Goal: Transaction & Acquisition: Purchase product/service

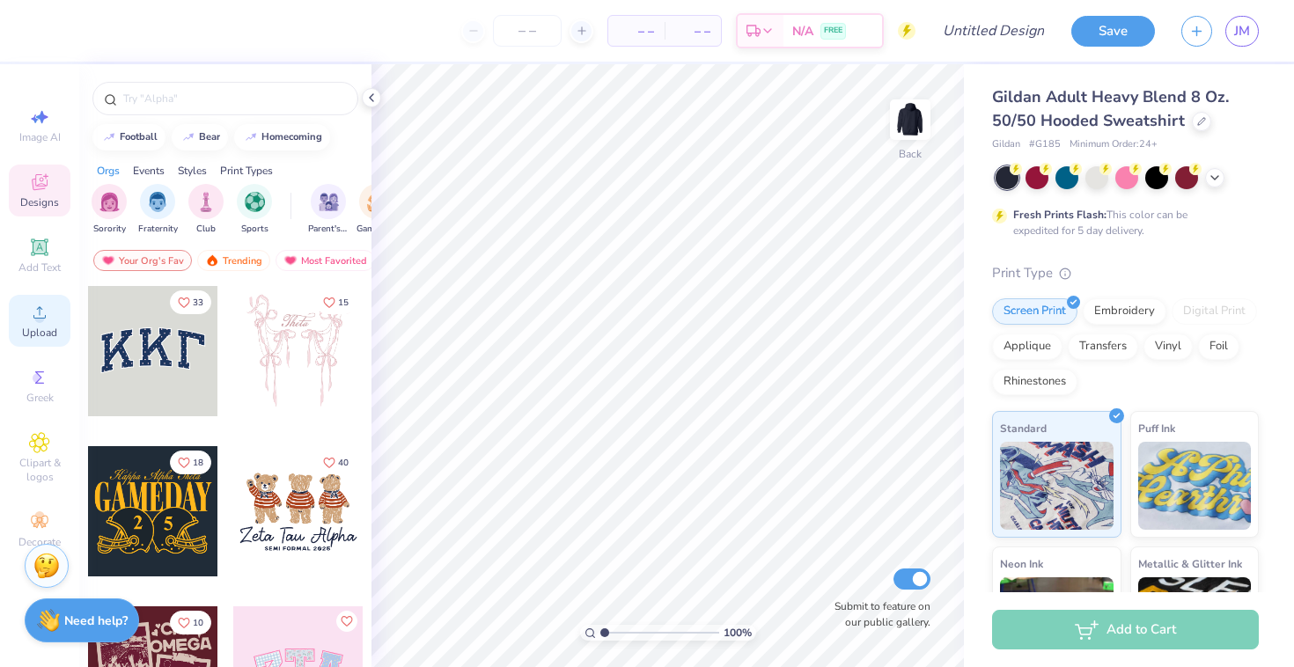
click at [34, 310] on icon at bounding box center [39, 312] width 21 height 21
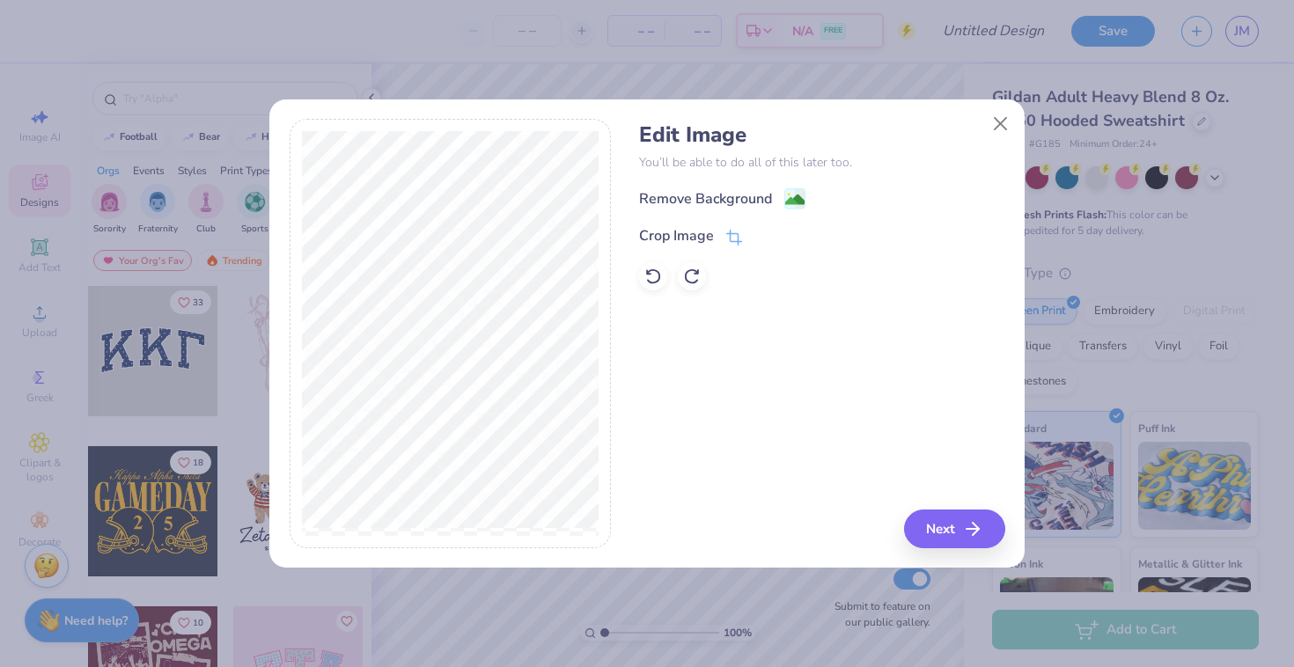
click at [788, 202] on image at bounding box center [794, 199] width 19 height 19
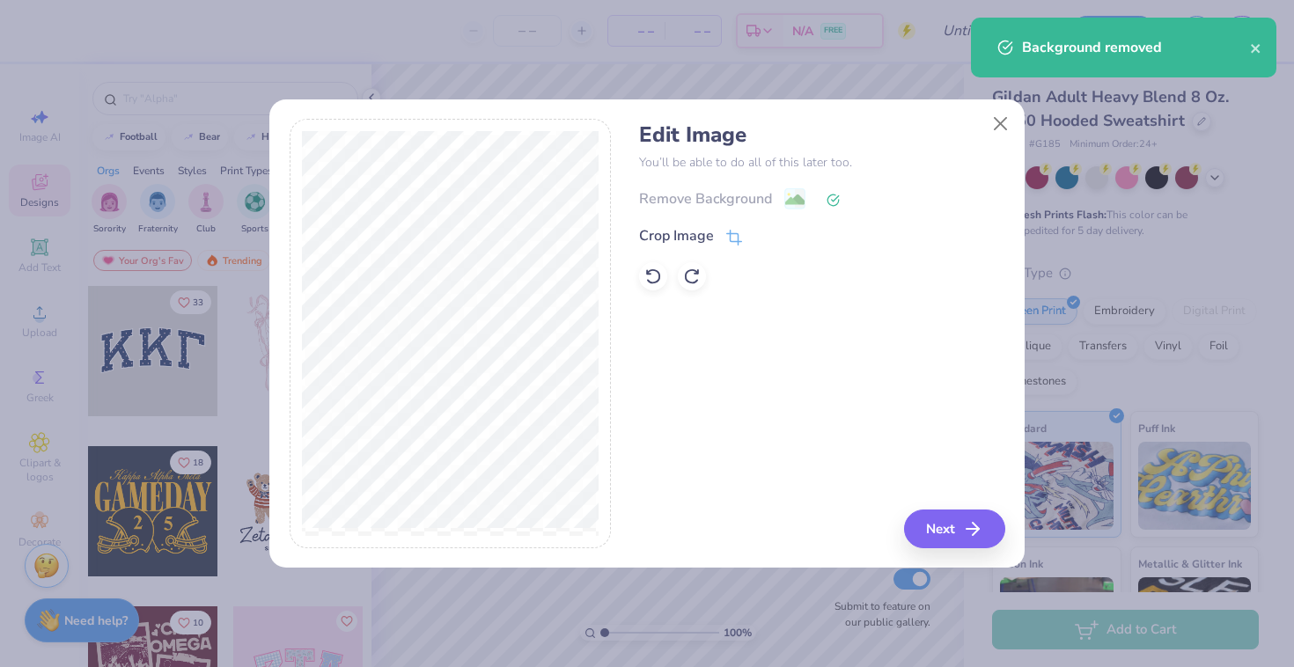
click at [970, 548] on div "Edit Image You’ll be able to do all of this later too. Remove Background Crop I…" at bounding box center [646, 343] width 755 height 449
click at [942, 535] on button "Next" at bounding box center [956, 529] width 101 height 39
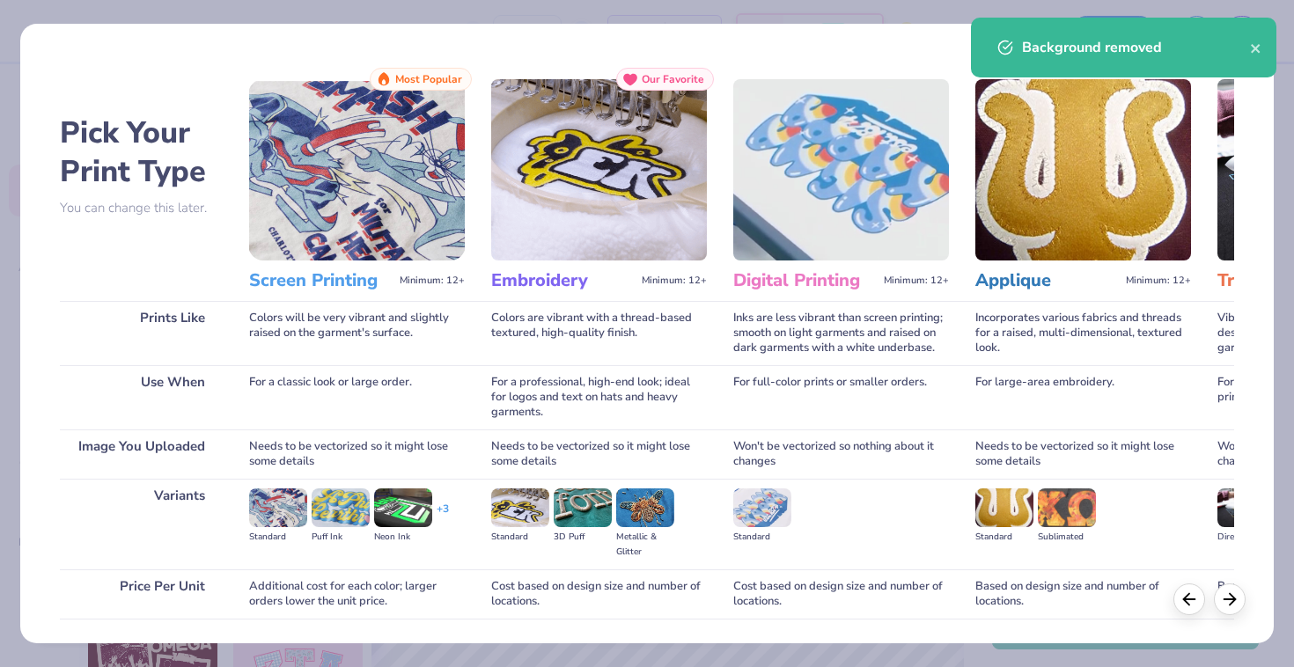
scroll to position [122, 0]
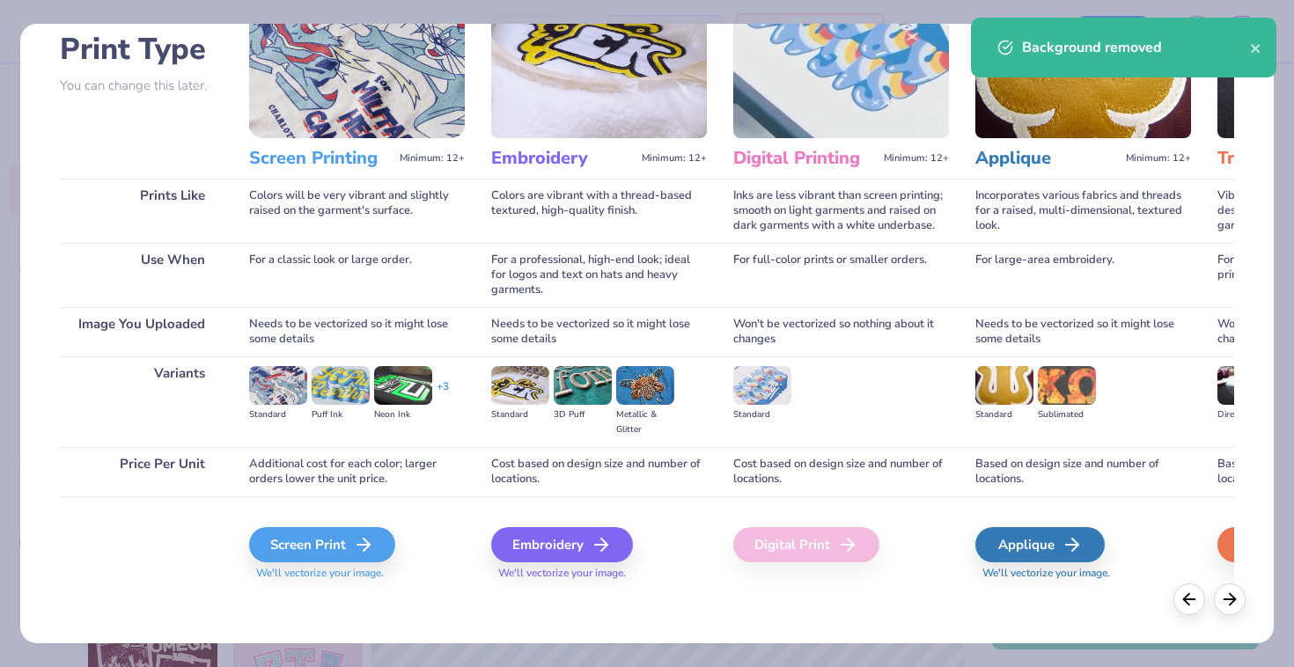
click at [325, 566] on span "We'll vectorize your image." at bounding box center [357, 573] width 216 height 15
click at [334, 548] on div "Screen Print" at bounding box center [325, 544] width 146 height 35
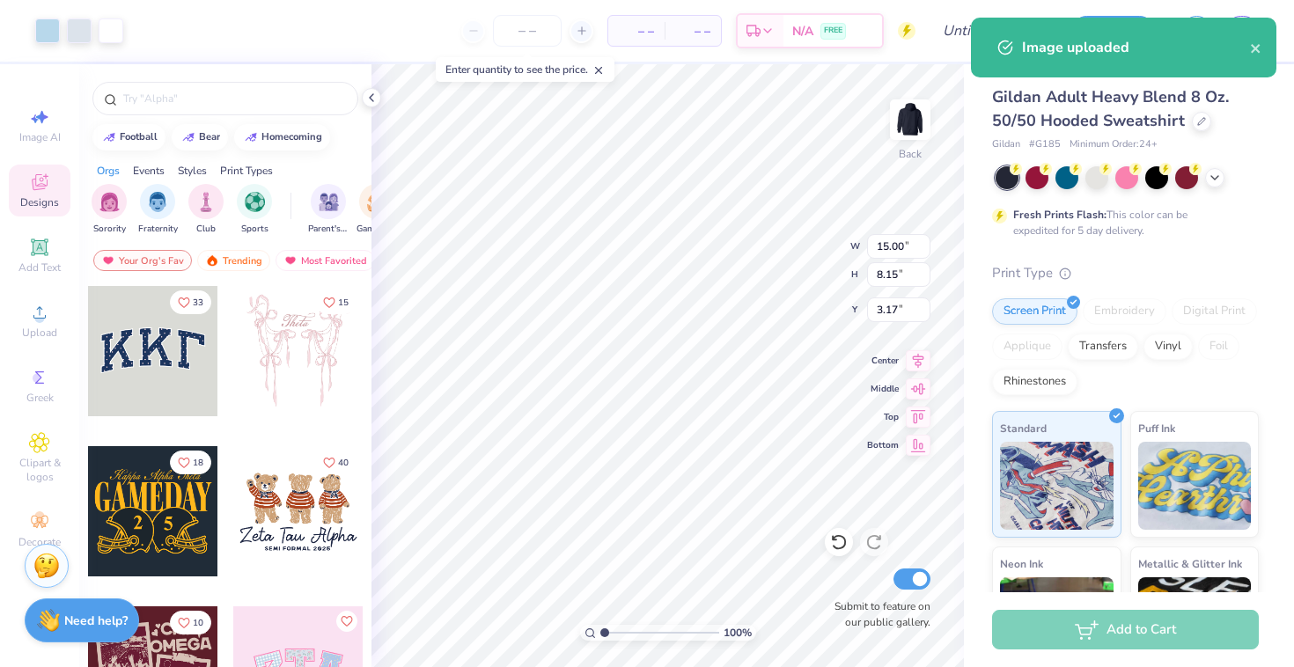
type input "6.61"
type input "3.59"
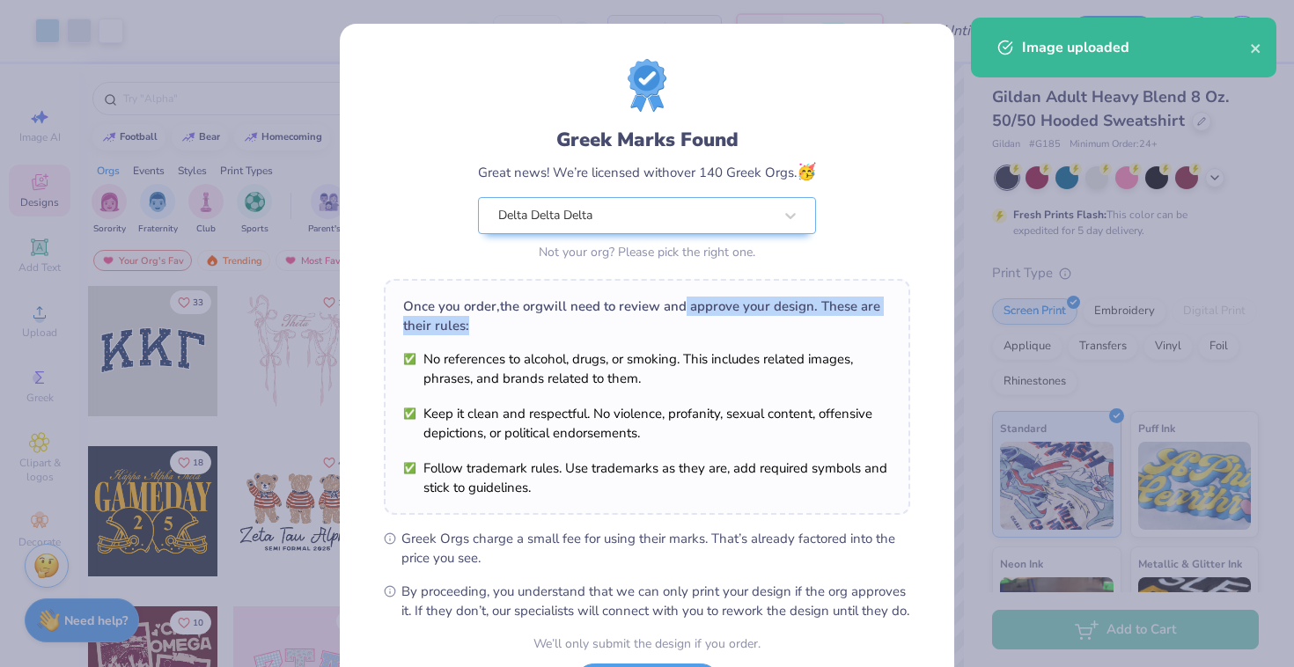
click at [688, 315] on div "Once you order, the org will need to review and approve your design. These are …" at bounding box center [647, 397] width 526 height 236
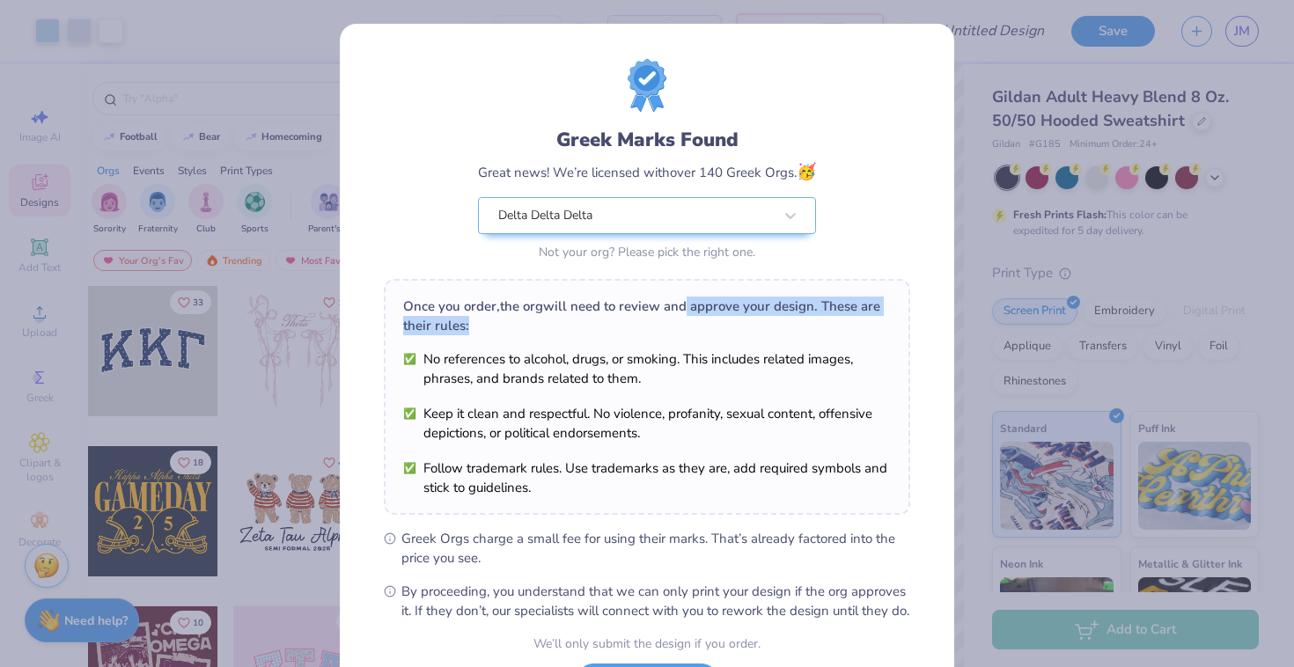
scroll to position [157, 0]
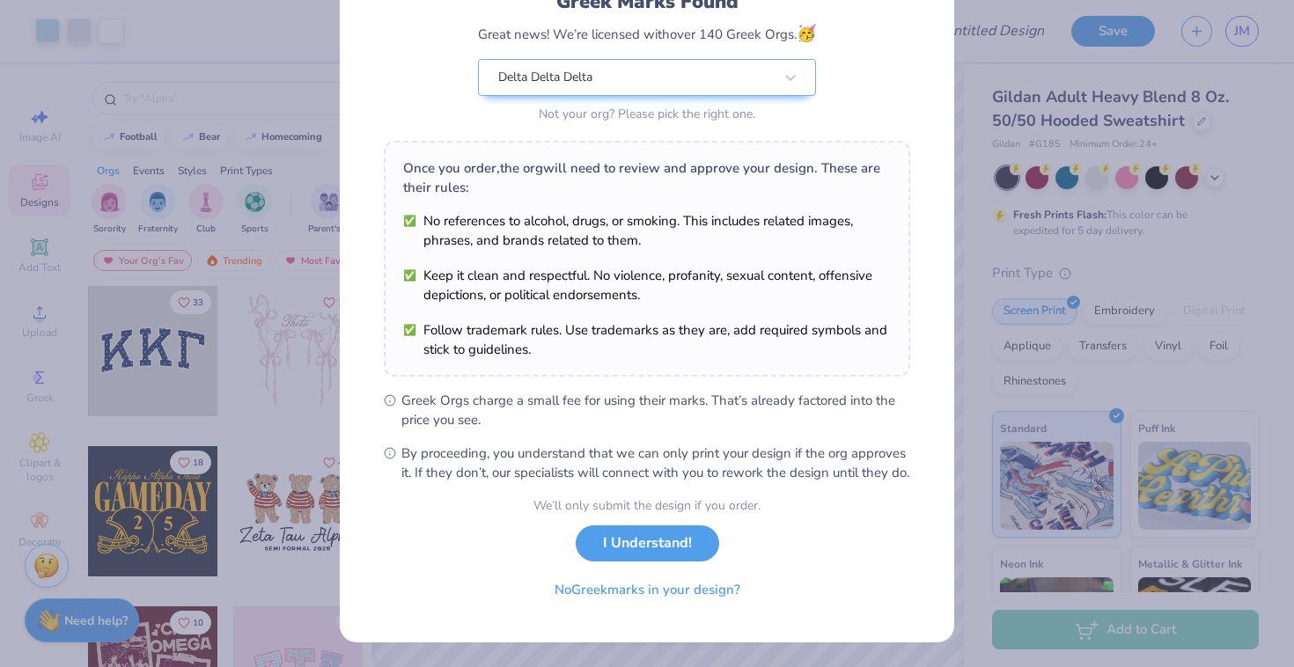
click at [776, 274] on li "Keep it clean and respectful. No violence, profanity, sexual content, offensive…" at bounding box center [647, 285] width 488 height 39
click at [697, 601] on button "No Greek marks in your design?" at bounding box center [647, 586] width 216 height 36
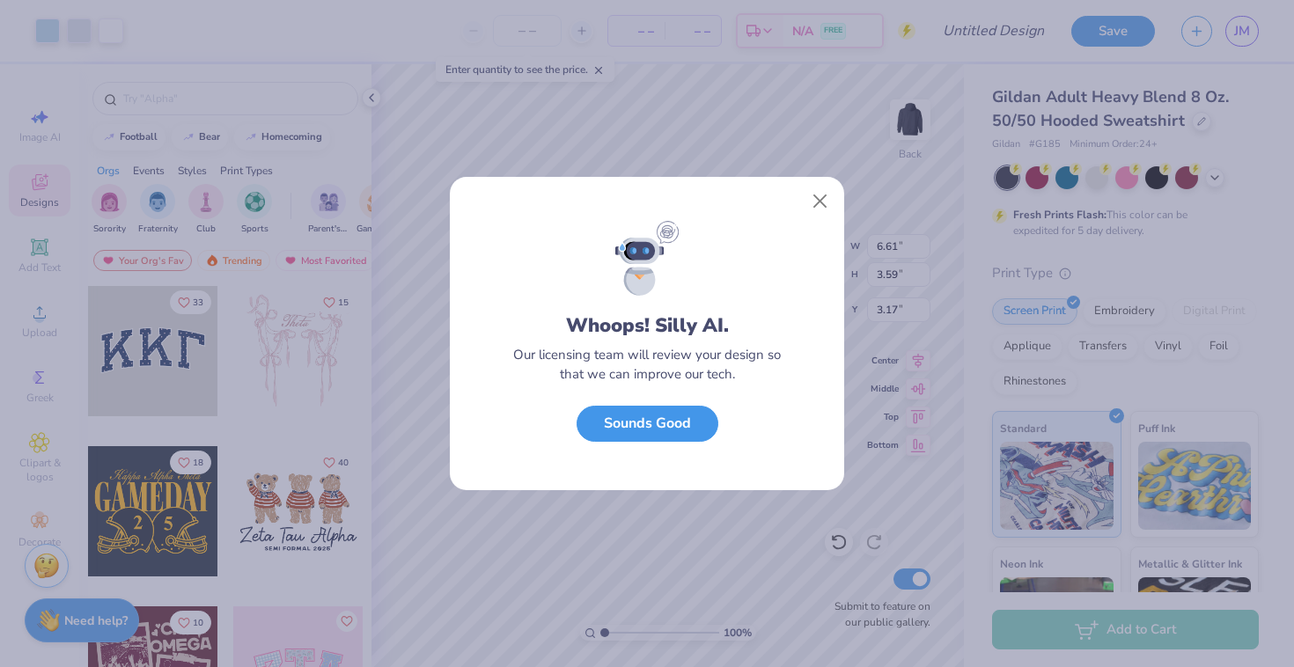
click at [675, 429] on button "Sounds Good" at bounding box center [647, 424] width 142 height 36
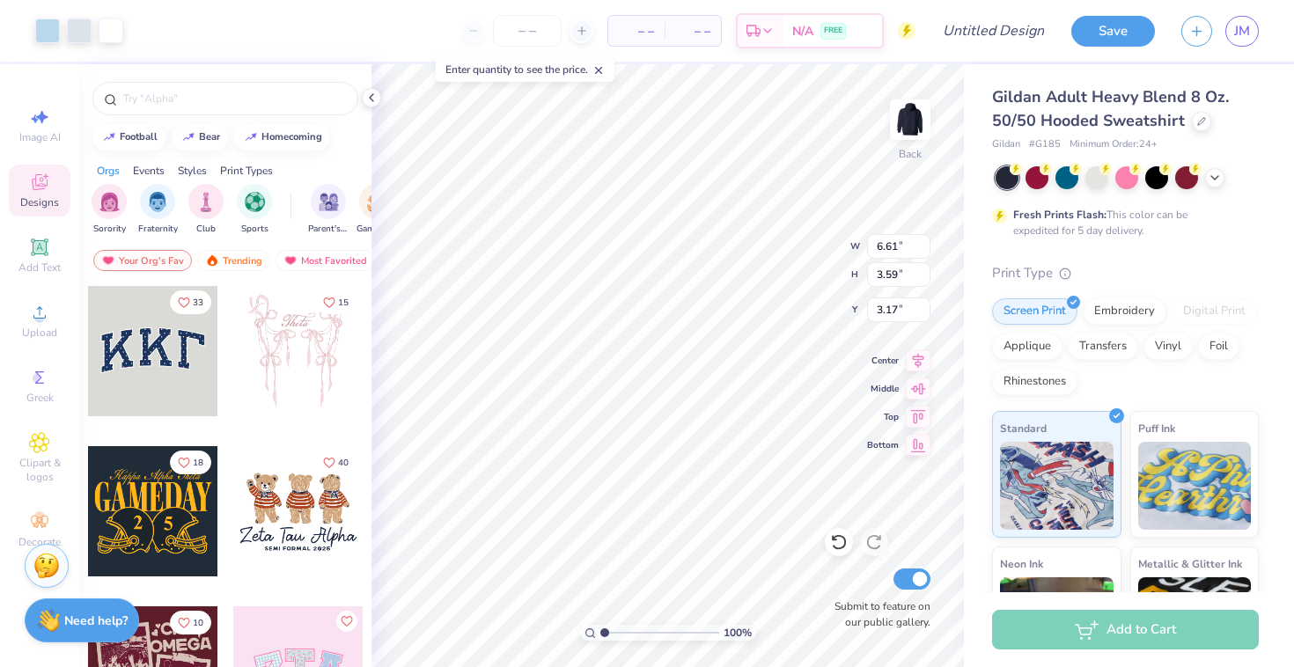
type input "5.92"
type input "3.21"
type input "3.30"
type input "4.72"
type input "2.57"
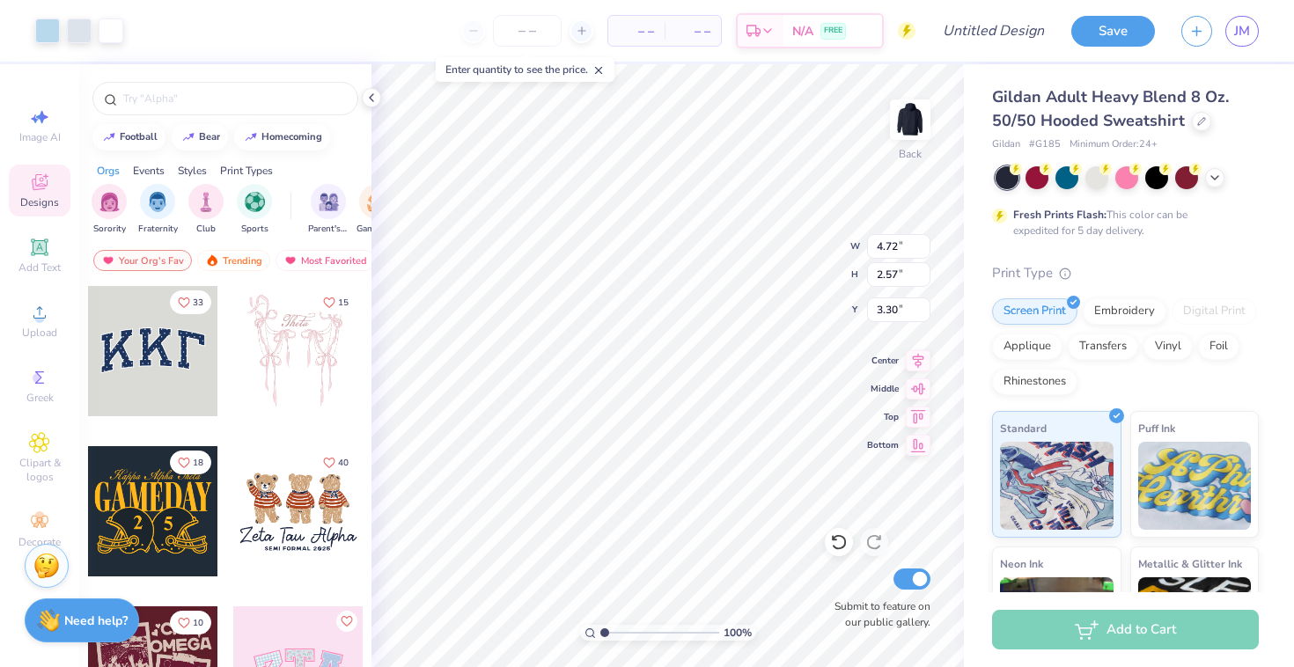
type input "3.00"
click at [922, 106] on img at bounding box center [910, 119] width 70 height 70
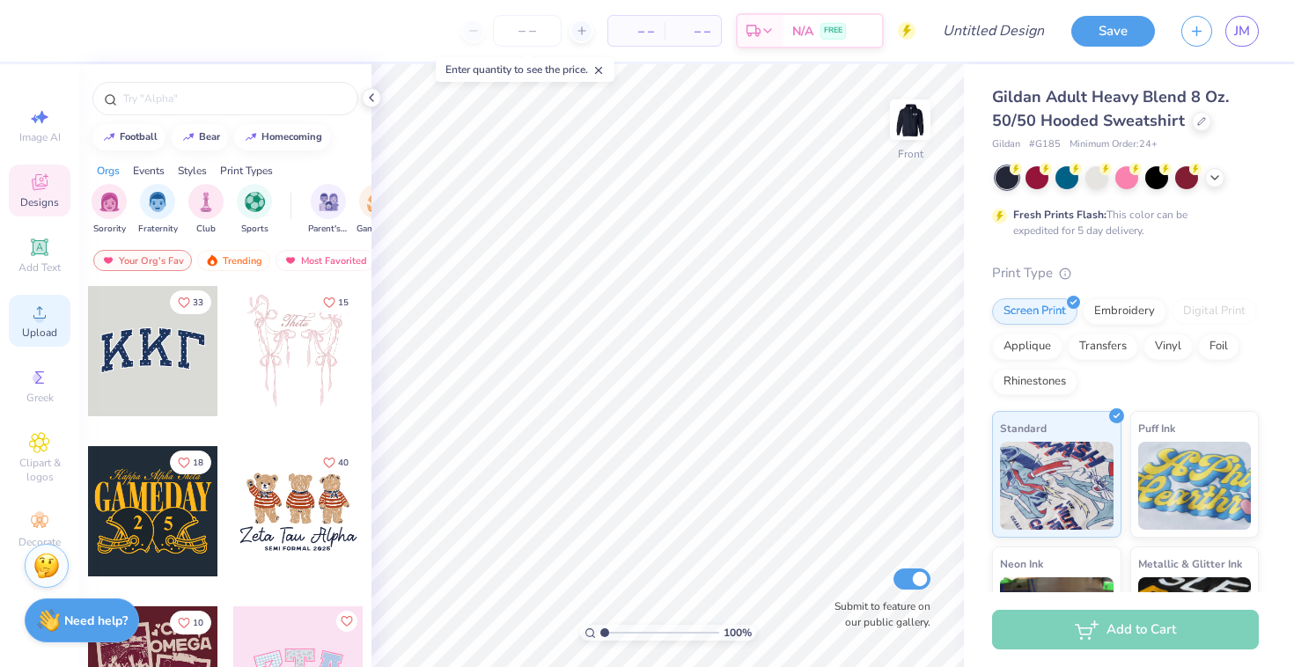
click at [50, 309] on div "Upload" at bounding box center [40, 321] width 62 height 52
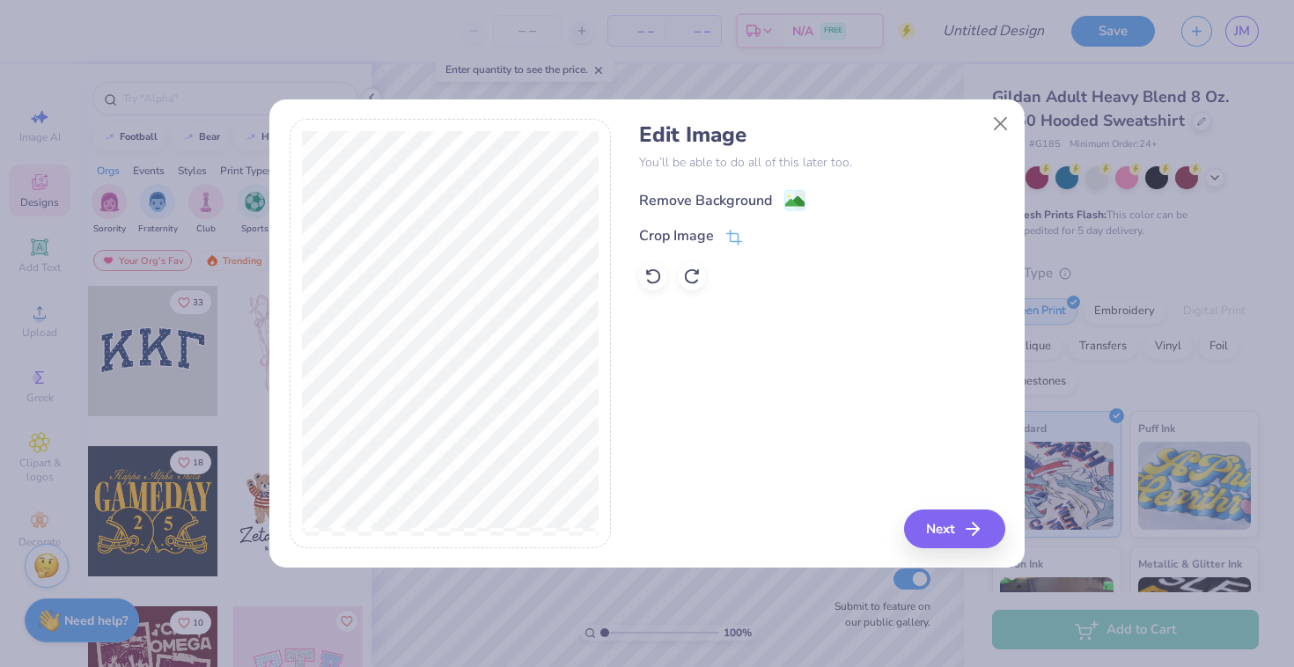
click at [789, 198] on image at bounding box center [794, 201] width 19 height 19
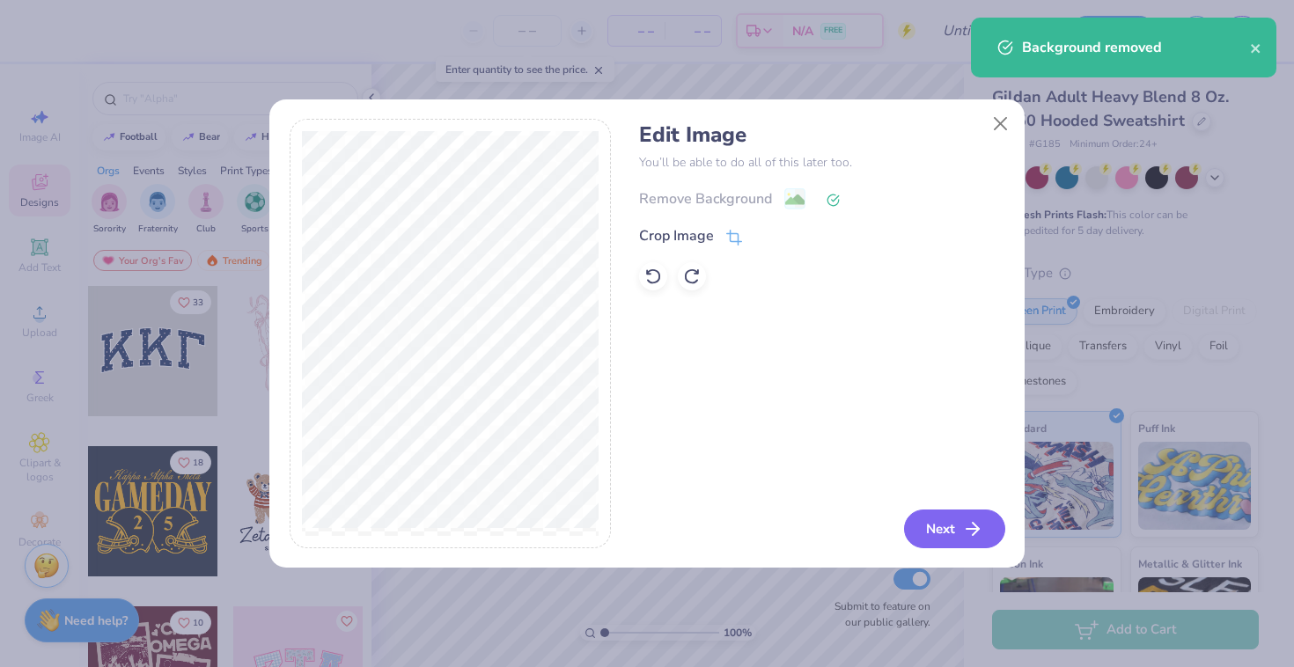
click at [957, 518] on button "Next" at bounding box center [954, 529] width 101 height 39
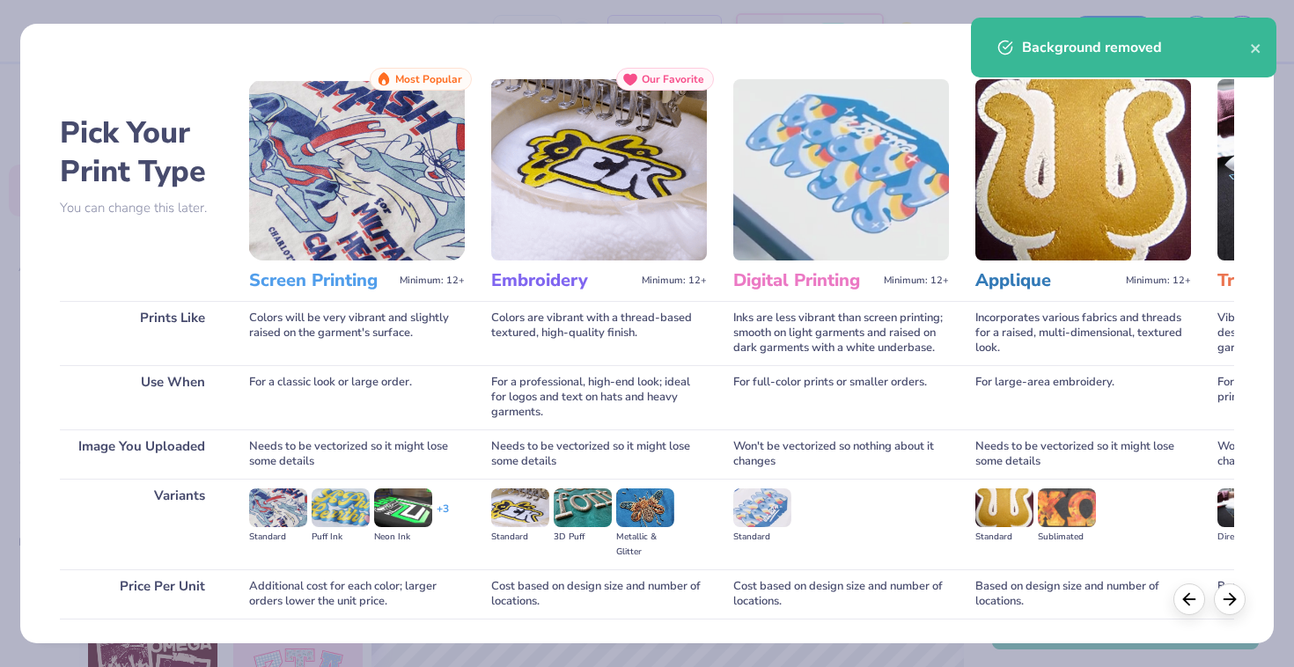
scroll to position [122, 0]
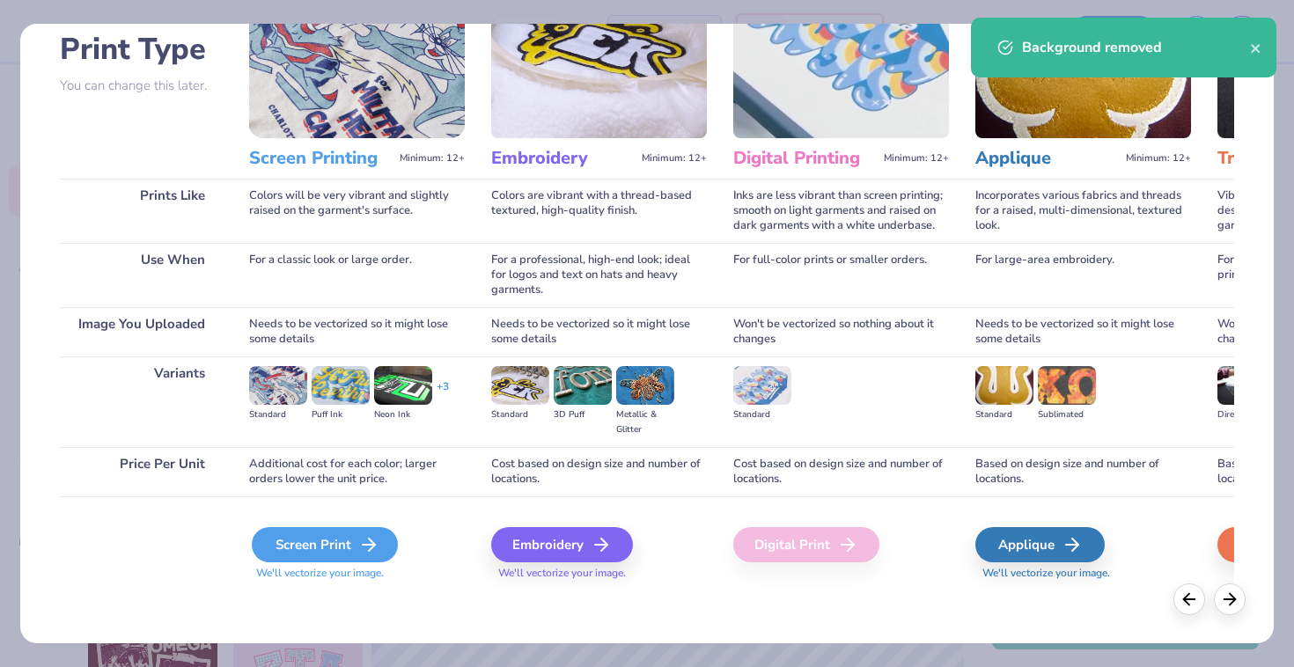
click at [337, 551] on div "Screen Print" at bounding box center [325, 544] width 146 height 35
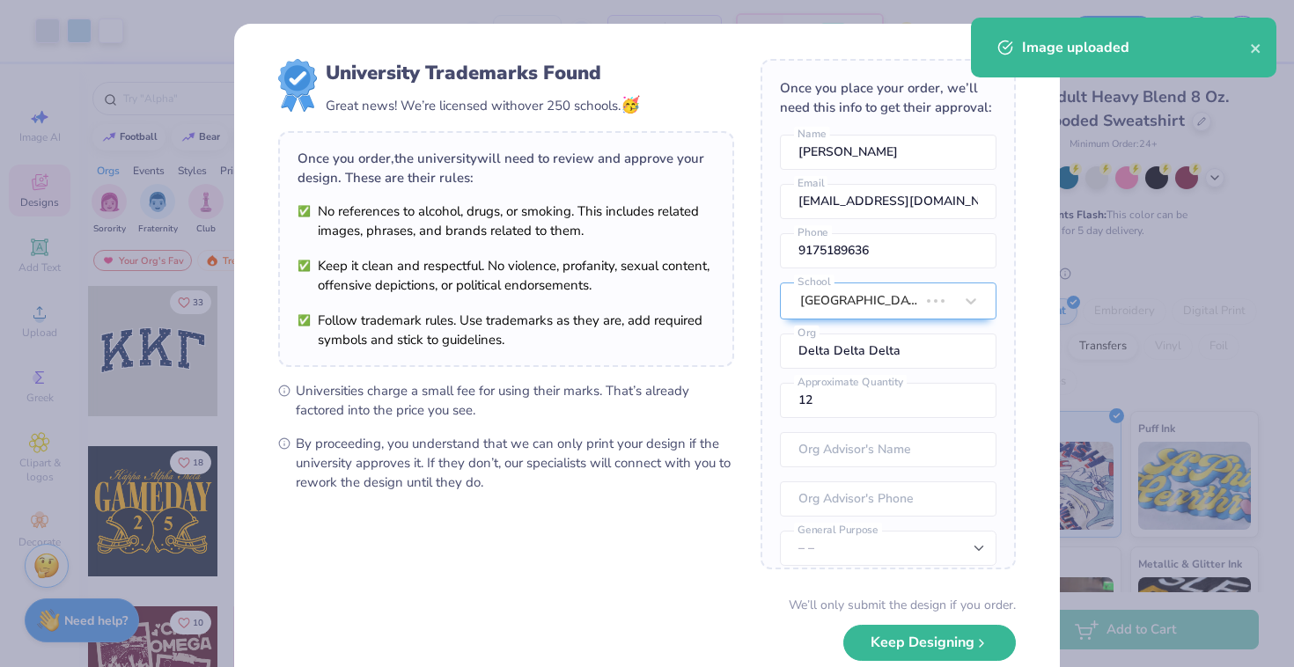
click at [780, 494] on body "Art colors – – Per Item – – Total Est. Delivery N/A FREE Design Title Save JM I…" at bounding box center [647, 333] width 1294 height 667
type input "6.00"
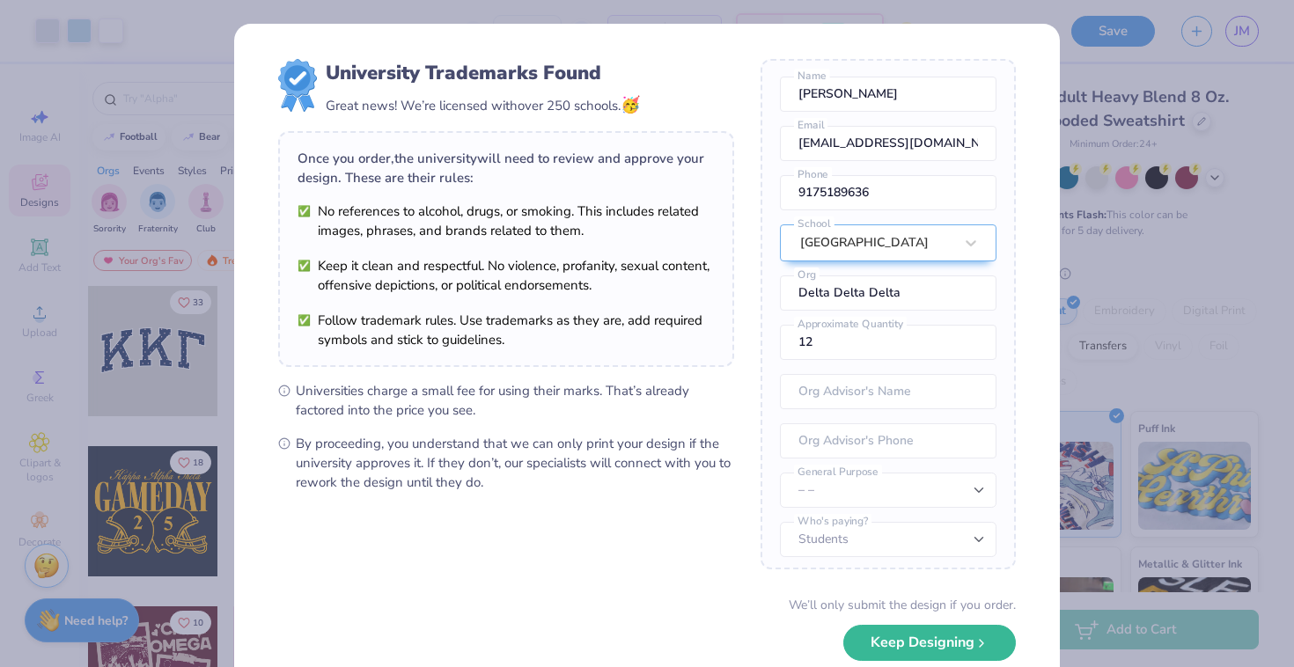
scroll to position [65, 0]
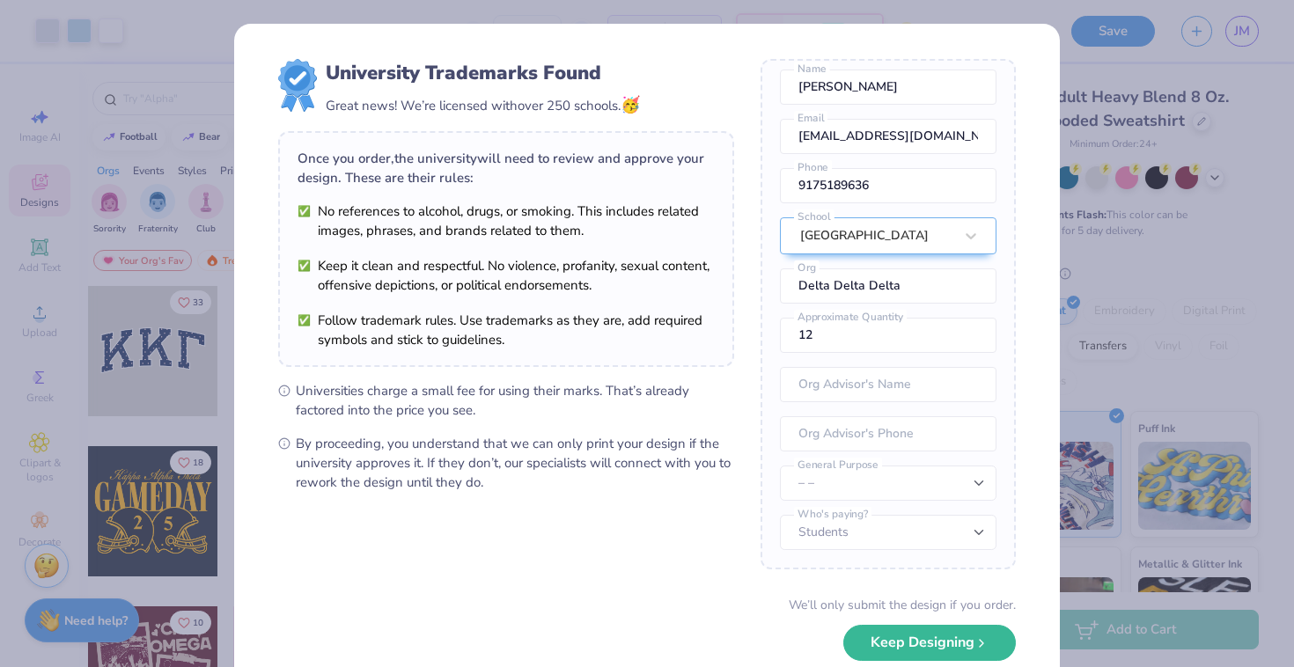
click at [1106, 426] on div "University Trademarks Found Great news! We’re licensed with over 250 schools. 🥳…" at bounding box center [647, 333] width 1294 height 667
click at [1107, 426] on div "University Trademarks Found Great news! We’re licensed with over 250 schools. 🥳…" at bounding box center [647, 333] width 1294 height 667
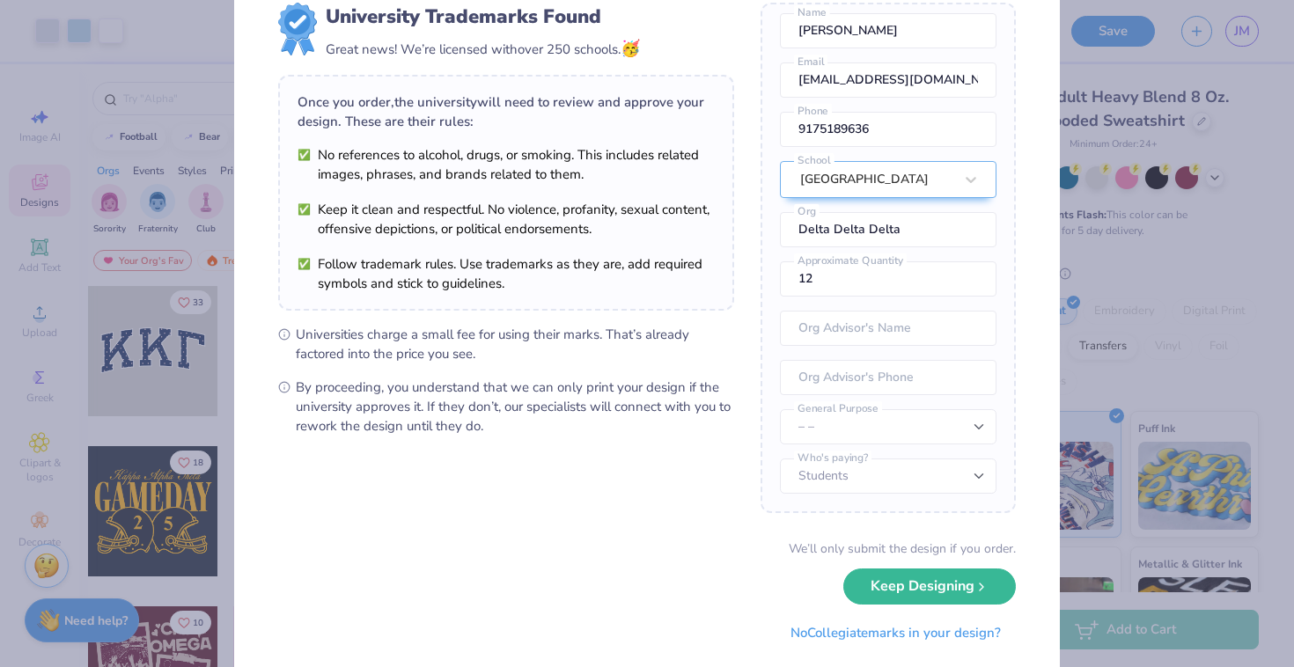
scroll to position [99, 0]
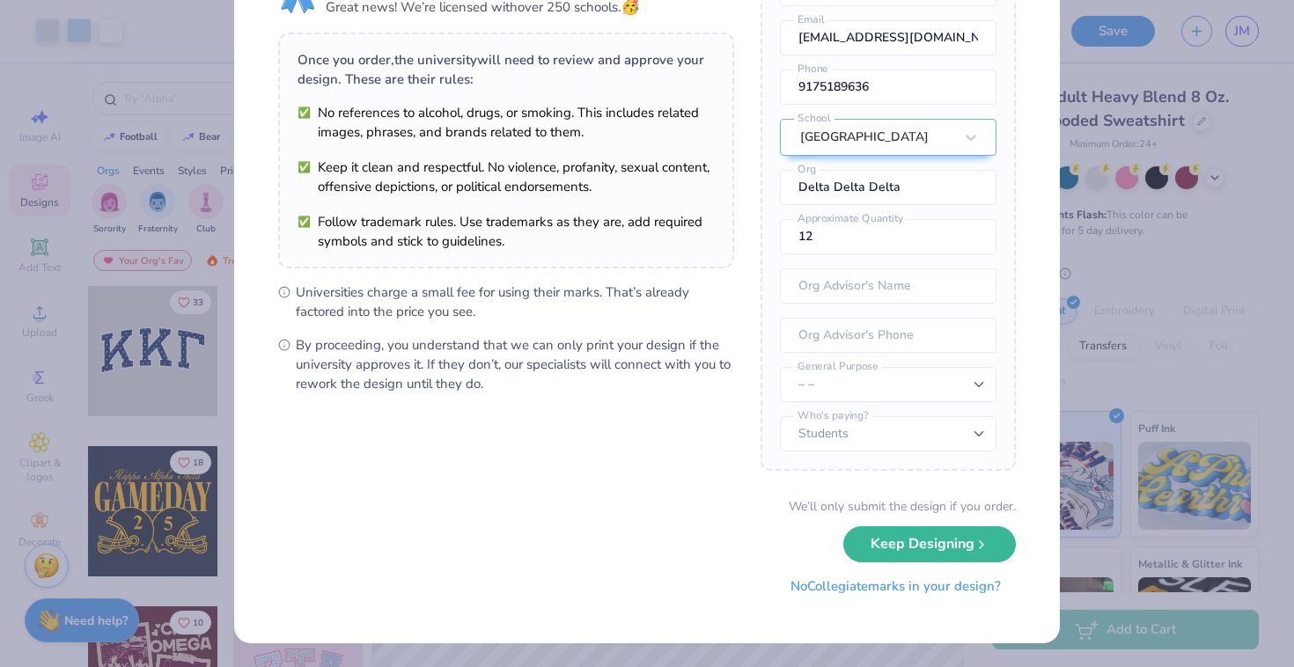
click at [884, 587] on button "No Collegiate marks in your design?" at bounding box center [895, 586] width 240 height 36
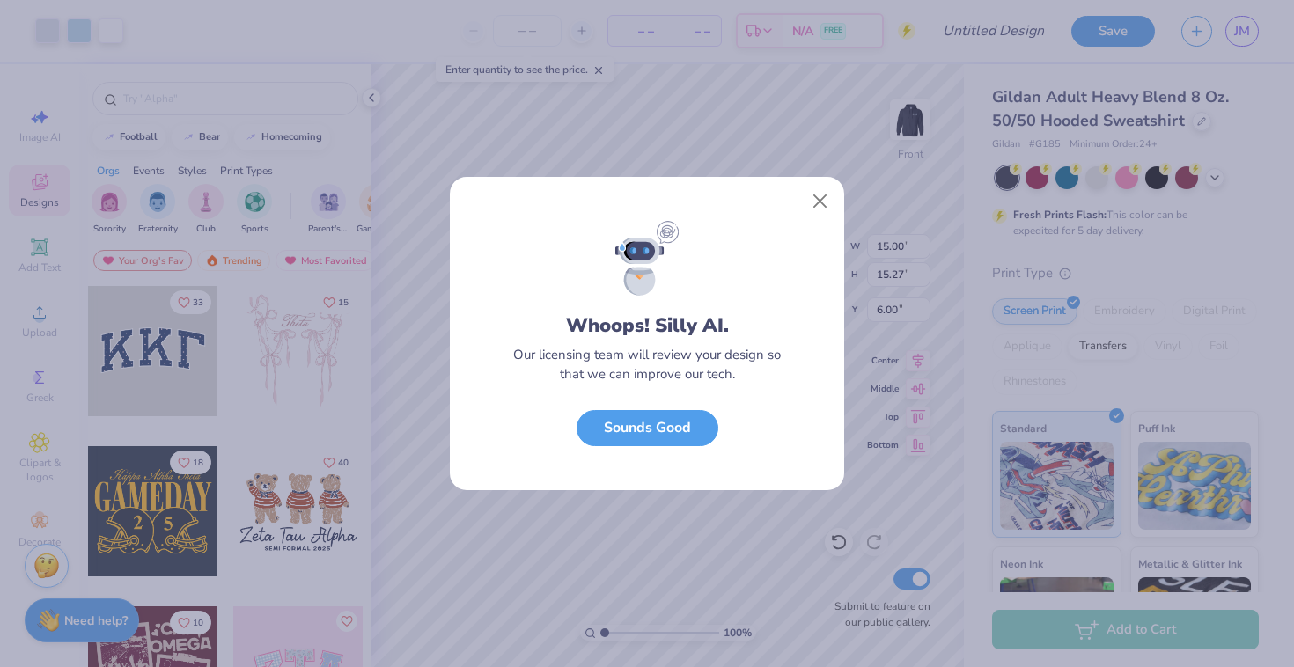
click at [669, 407] on div "Whoops! Silly AI. Our licensing team will review your design so that we can imp…" at bounding box center [647, 355] width 394 height 269
click at [669, 424] on button "Sounds Good" at bounding box center [647, 424] width 142 height 36
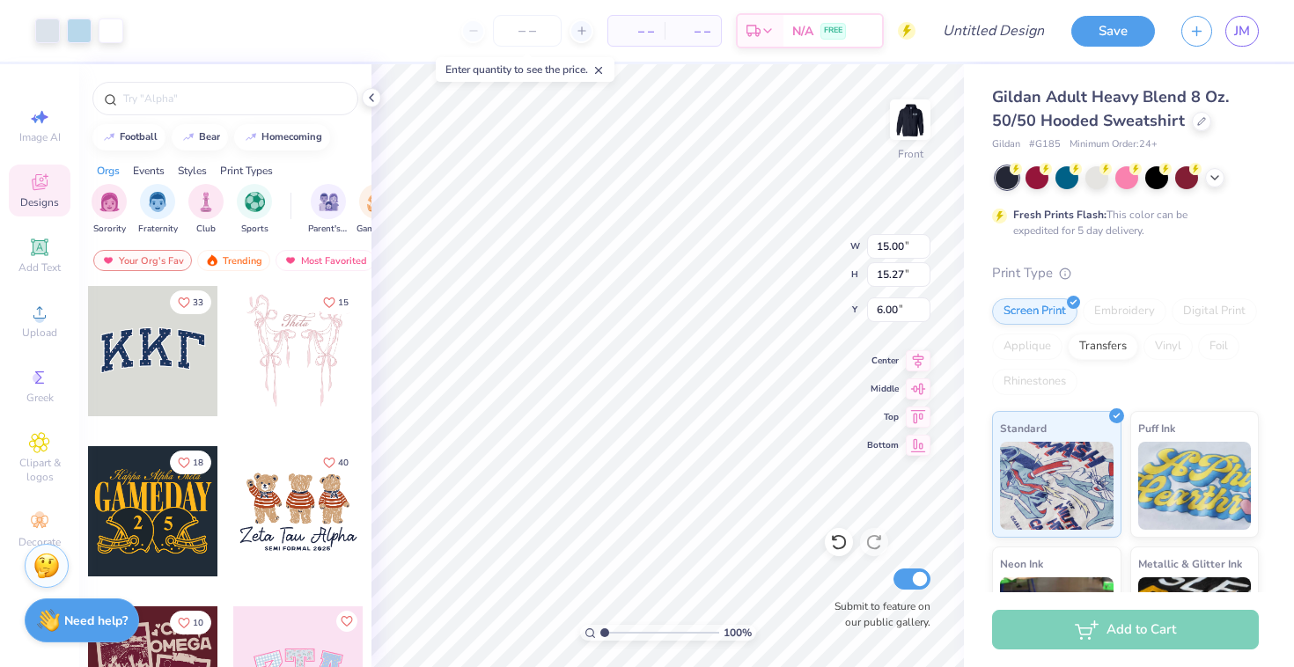
type input "13.41"
type input "13.65"
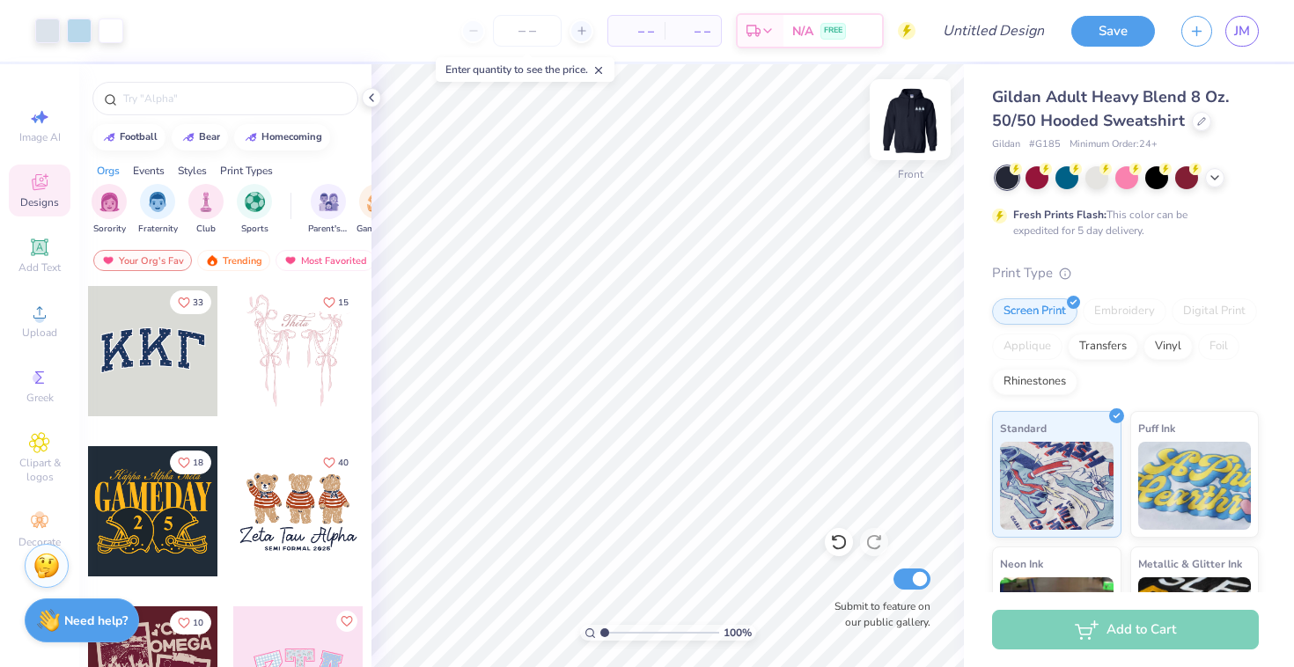
click at [912, 119] on img at bounding box center [910, 119] width 70 height 70
